Goal: Task Accomplishment & Management: Complete application form

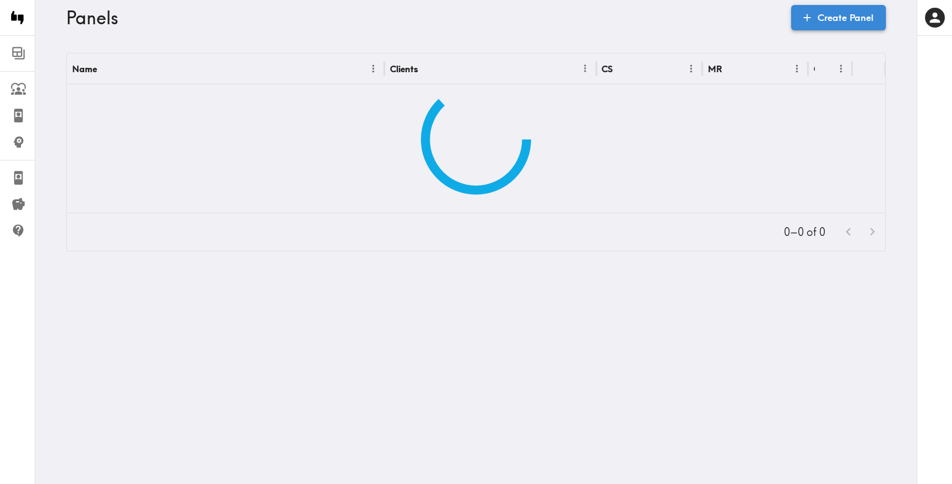
click at [838, 10] on link "Create Panel" at bounding box center [838, 17] width 95 height 25
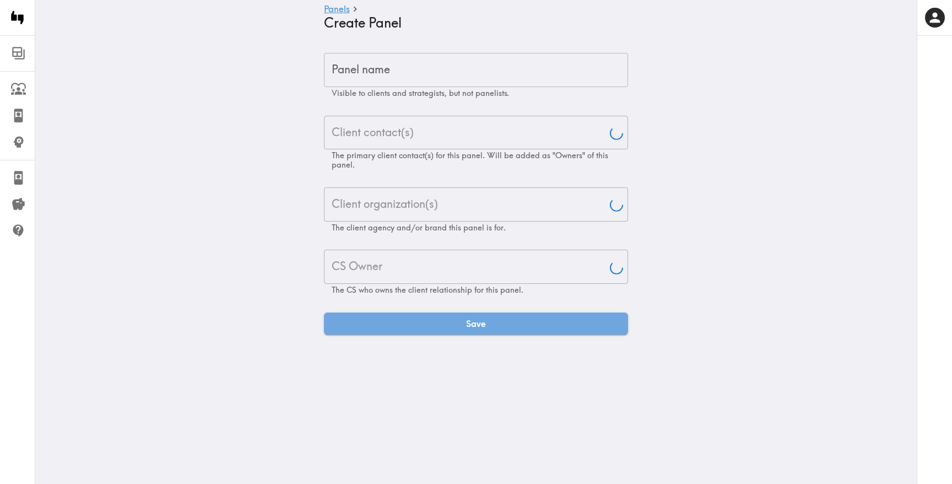
type input "[PERSON_NAME]"
click at [404, 66] on input "Panel name" at bounding box center [476, 70] width 304 height 34
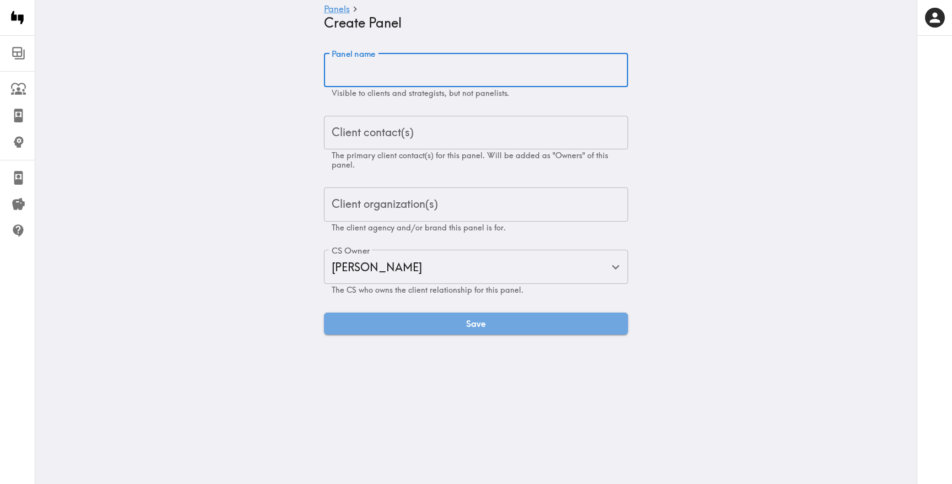
paste input "Ford Quality Concept Statements Creative Testing"
click at [368, 149] on div "Client contact(s)" at bounding box center [476, 133] width 304 height 34
type input "Ford Quality Concept Statements Creative Testing"
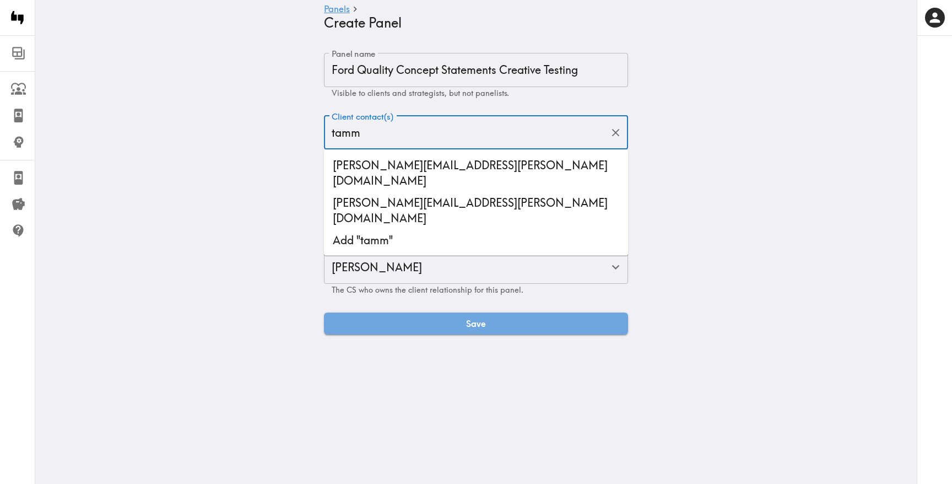
type input "[PERSON_NAME]"
click at [397, 165] on li "[PERSON_NAME][EMAIL_ADDRESS][PERSON_NAME][DOMAIN_NAME]" at bounding box center [476, 172] width 304 height 37
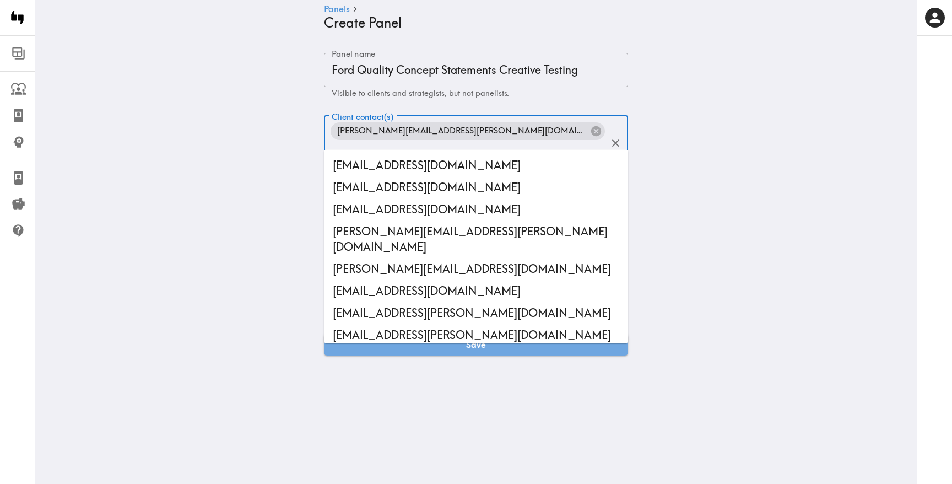
scroll to position [41187, 0]
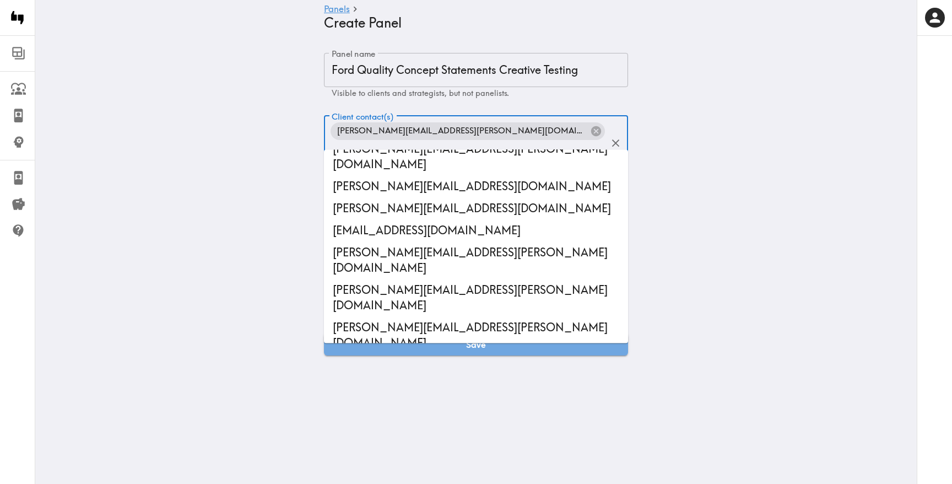
click at [247, 172] on main "Panels Create Panel Panel name Ford Quality Concept Statements Creative Testing…" at bounding box center [475, 204] width 881 height 338
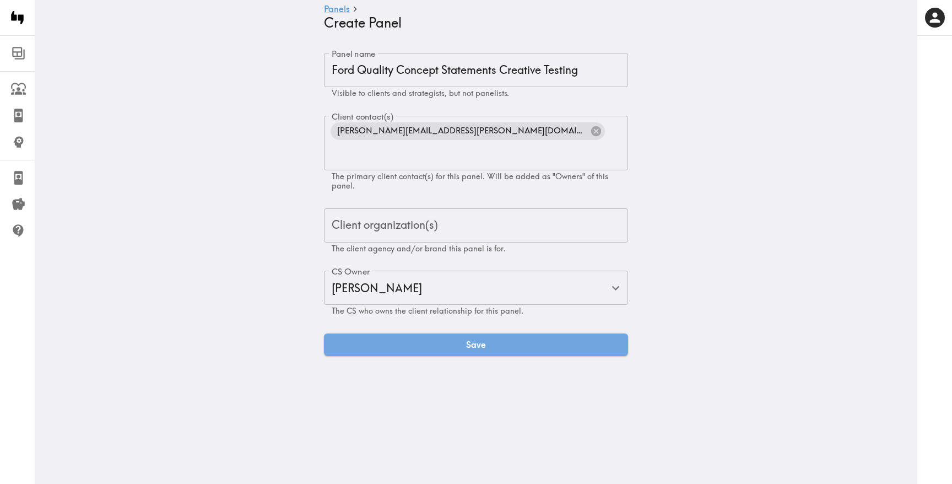
click at [378, 208] on div "Client organization(s) Client organization(s) The client agency and/or brand th…" at bounding box center [476, 230] width 304 height 45
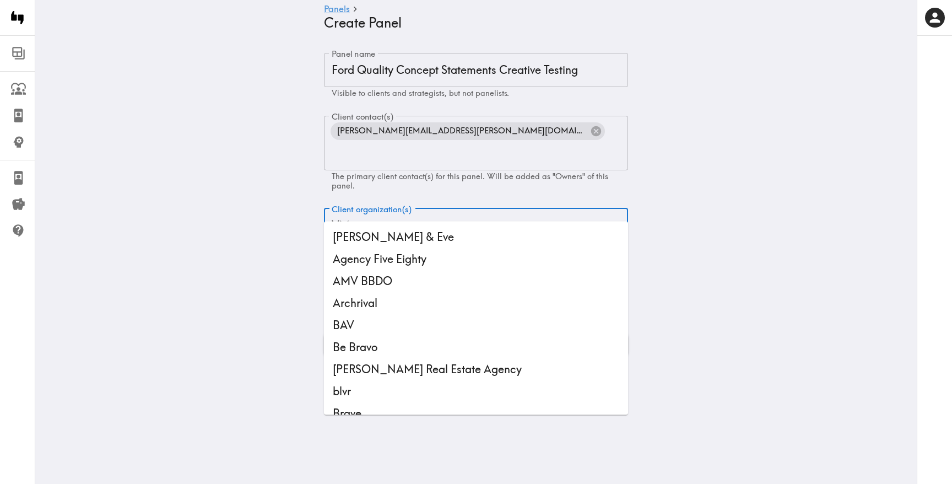
type input "VML"
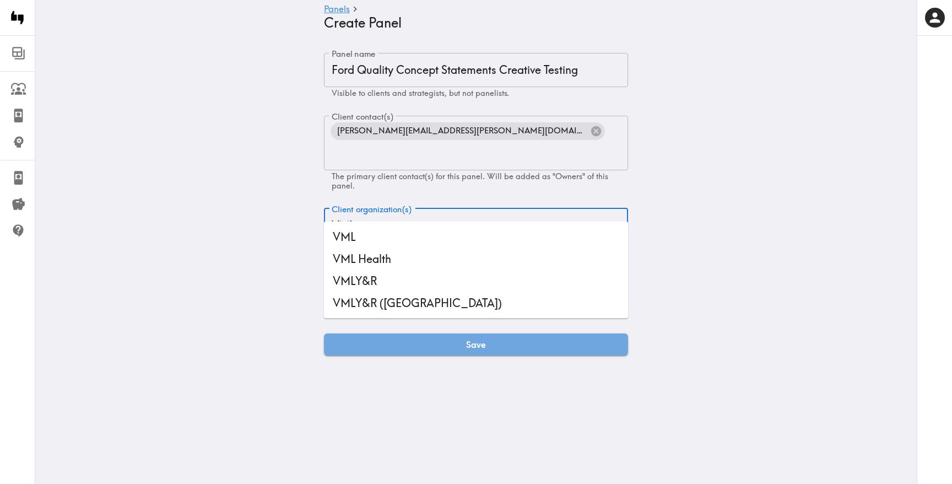
click at [386, 242] on li "VML" at bounding box center [476, 237] width 304 height 22
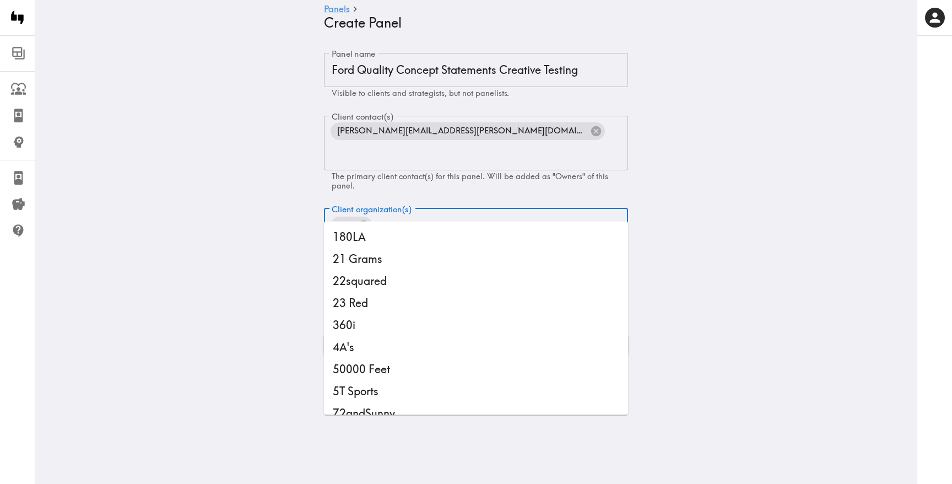
scroll to position [14198, 0]
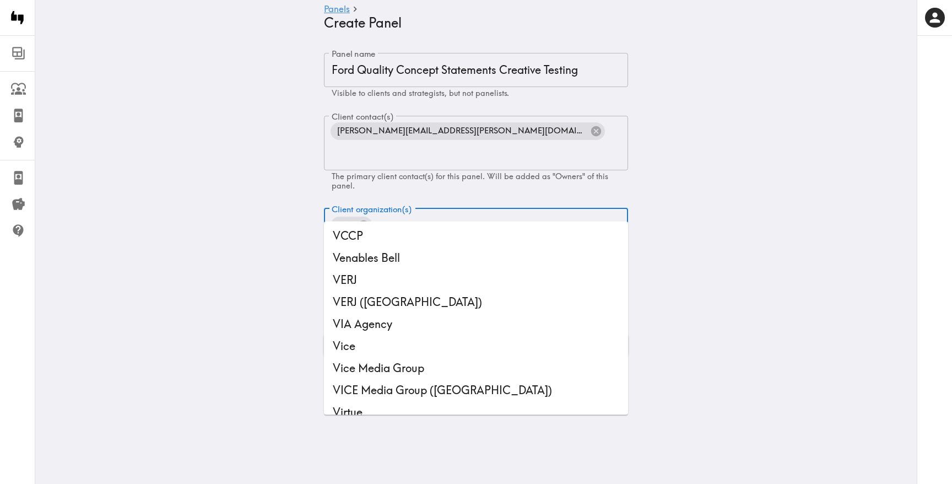
click at [194, 261] on main "Panels Create Panel Panel name Ford Quality Concept Statements Creative Testing…" at bounding box center [475, 204] width 881 height 338
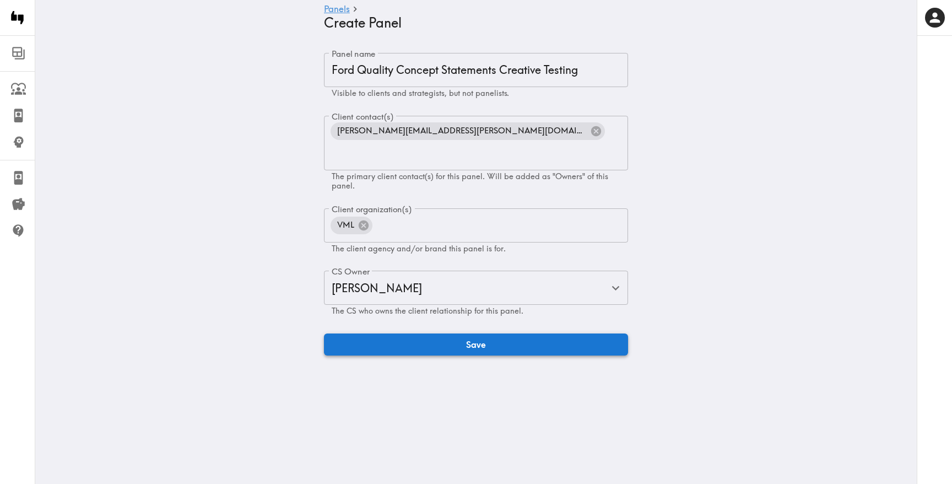
click at [433, 333] on button "Save" at bounding box center [476, 344] width 304 height 22
